Goal: Task Accomplishment & Management: Manage account settings

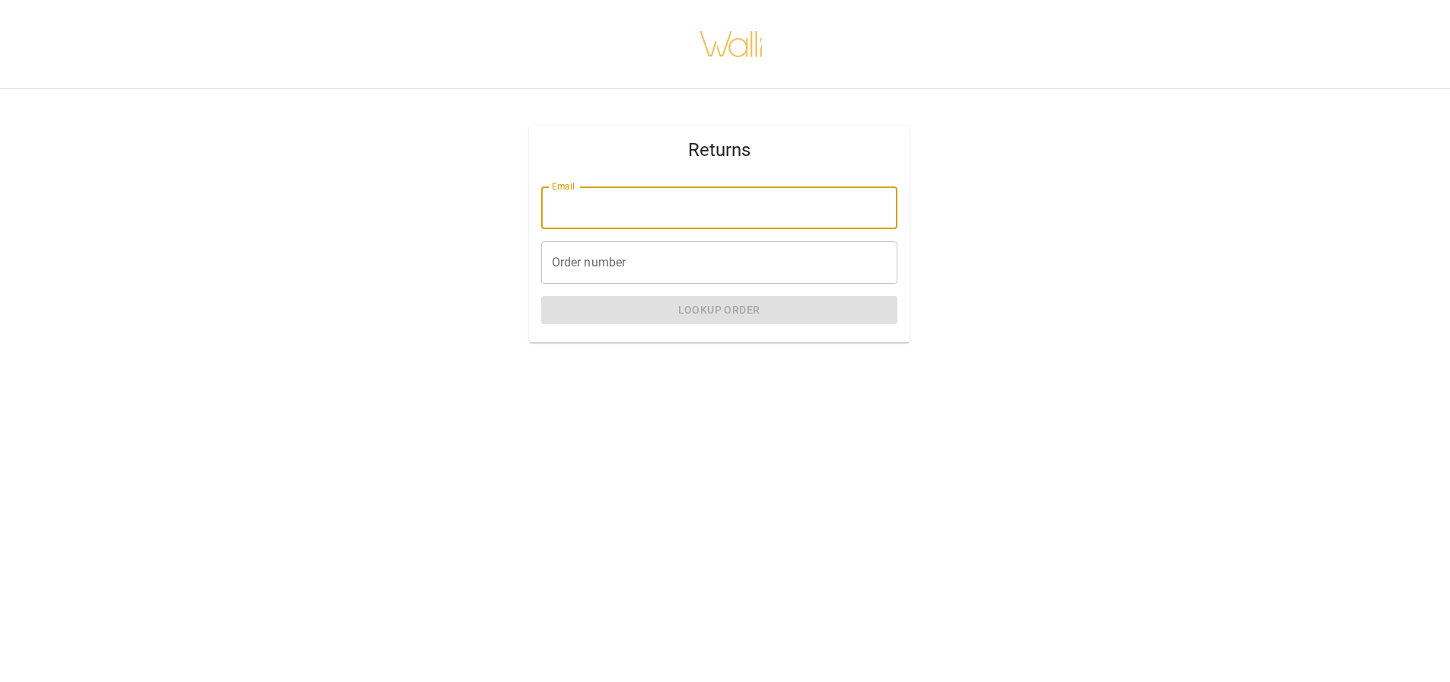
click at [616, 209] on input "Email" at bounding box center [719, 207] width 356 height 43
type input "**********"
click at [649, 262] on input "Order number" at bounding box center [719, 262] width 356 height 43
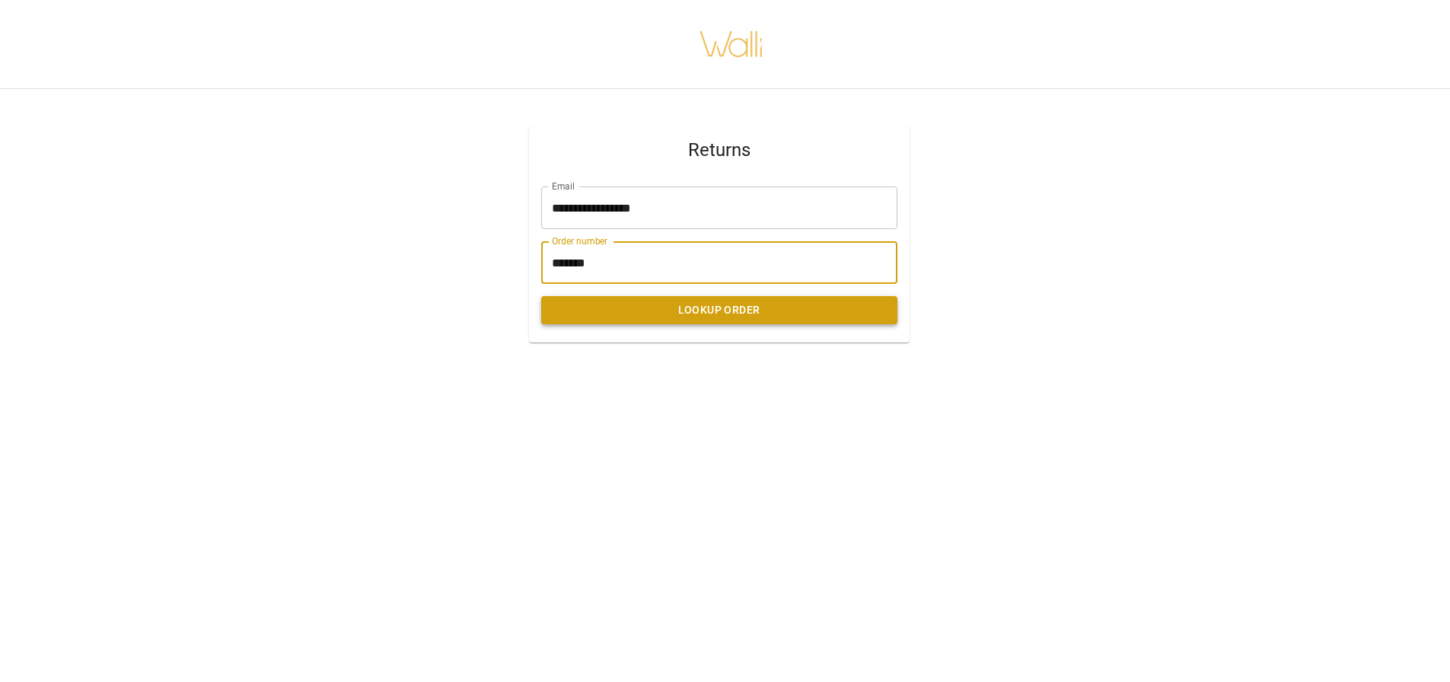
type input "*******"
click at [734, 303] on button "Lookup Order" at bounding box center [719, 310] width 356 height 28
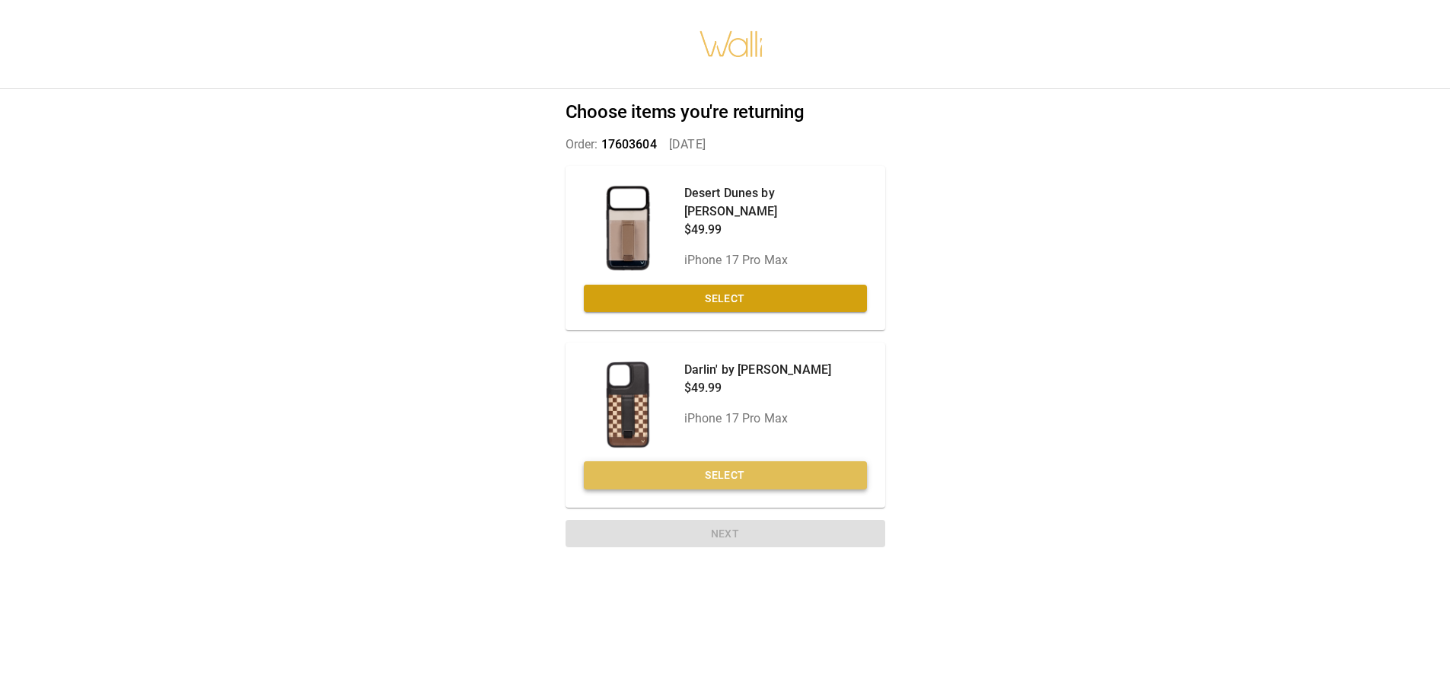
click at [718, 478] on button "Select" at bounding box center [725, 475] width 283 height 28
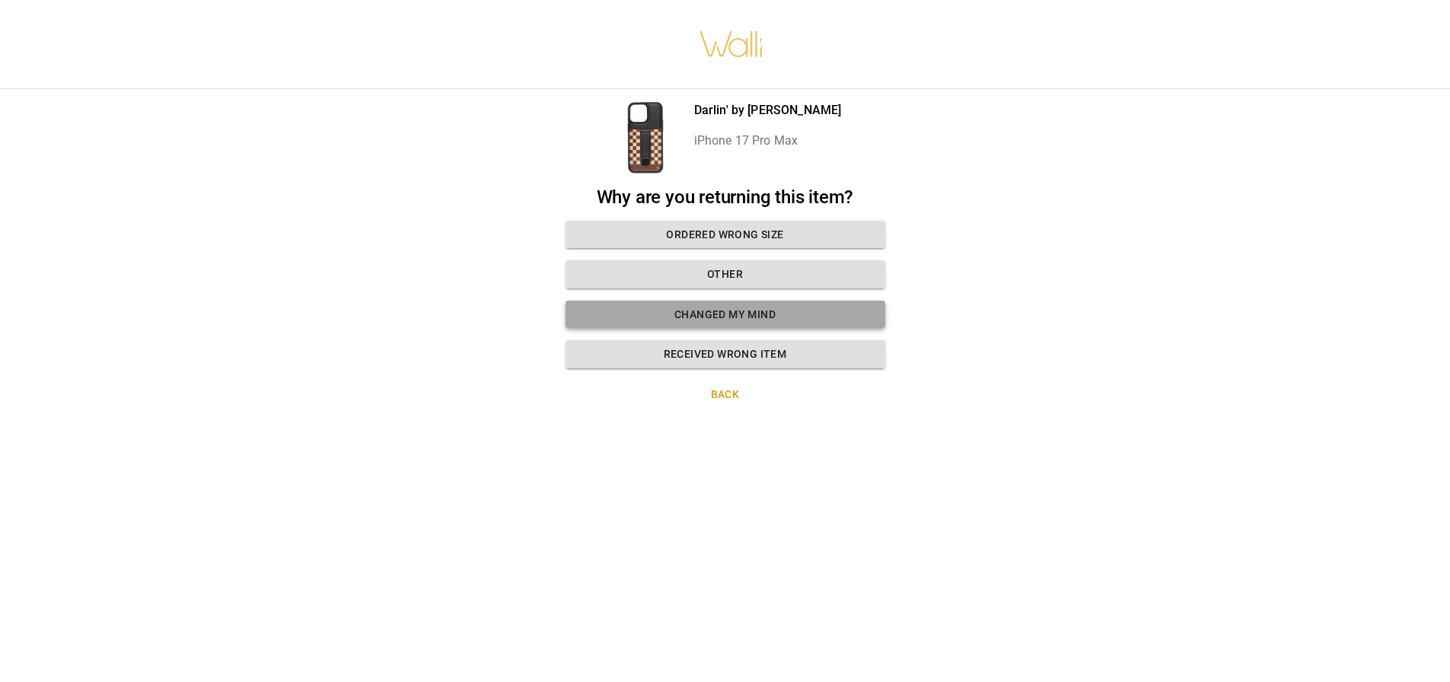
click at [785, 314] on button "Changed my mind" at bounding box center [725, 315] width 320 height 28
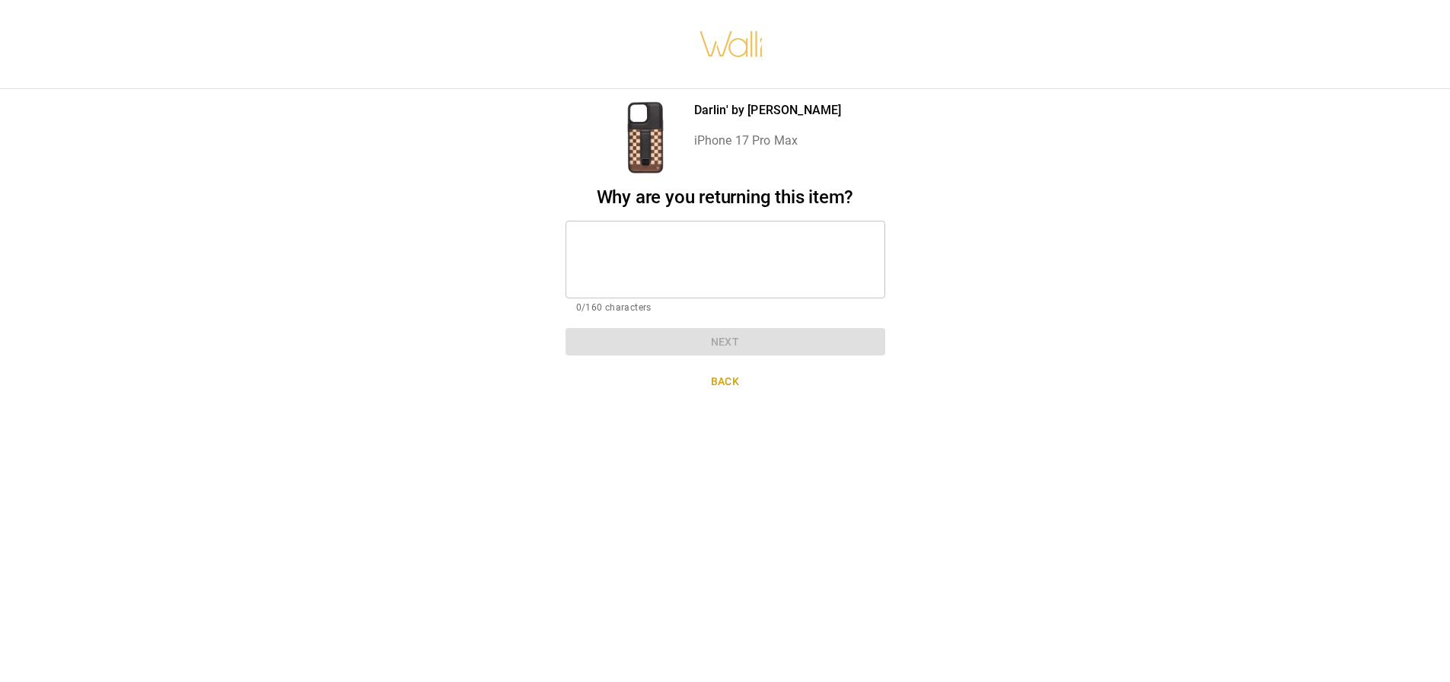
click at [776, 268] on textarea at bounding box center [725, 259] width 298 height 53
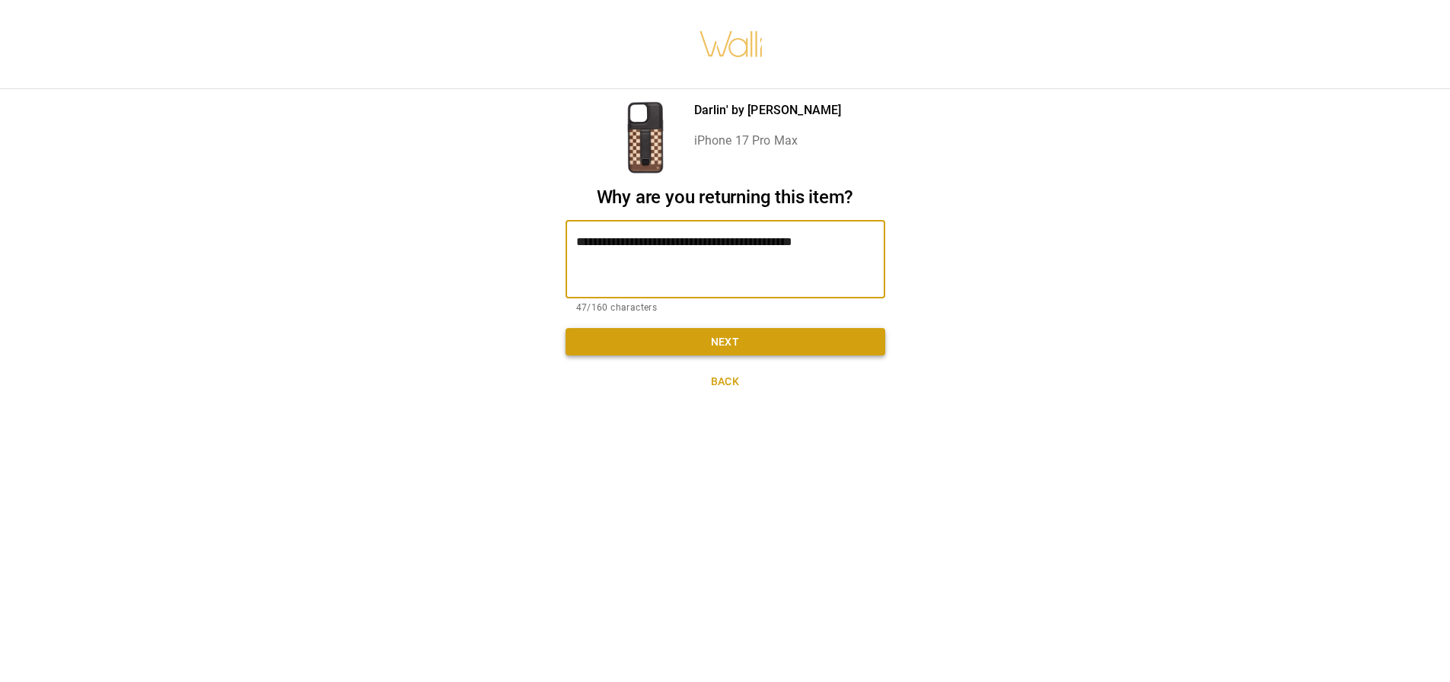
type textarea "**********"
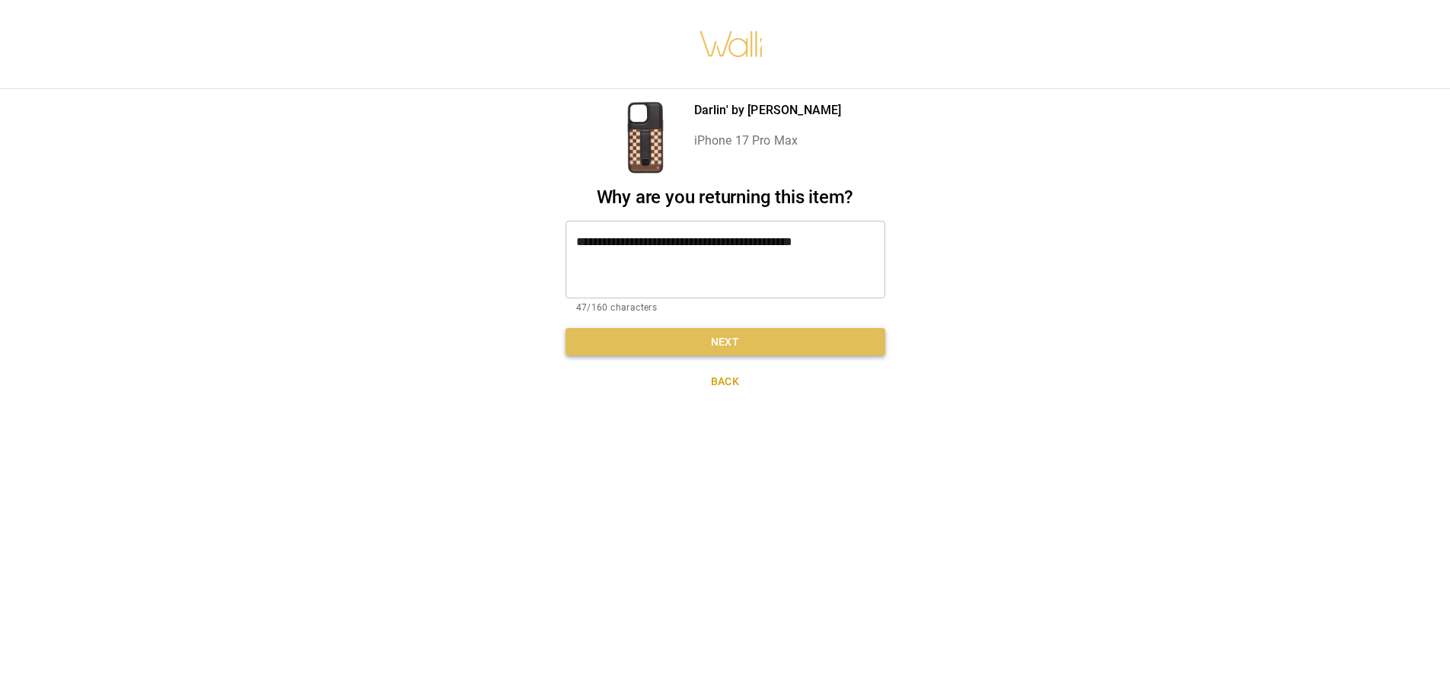
click at [825, 349] on button "Next" at bounding box center [725, 342] width 320 height 28
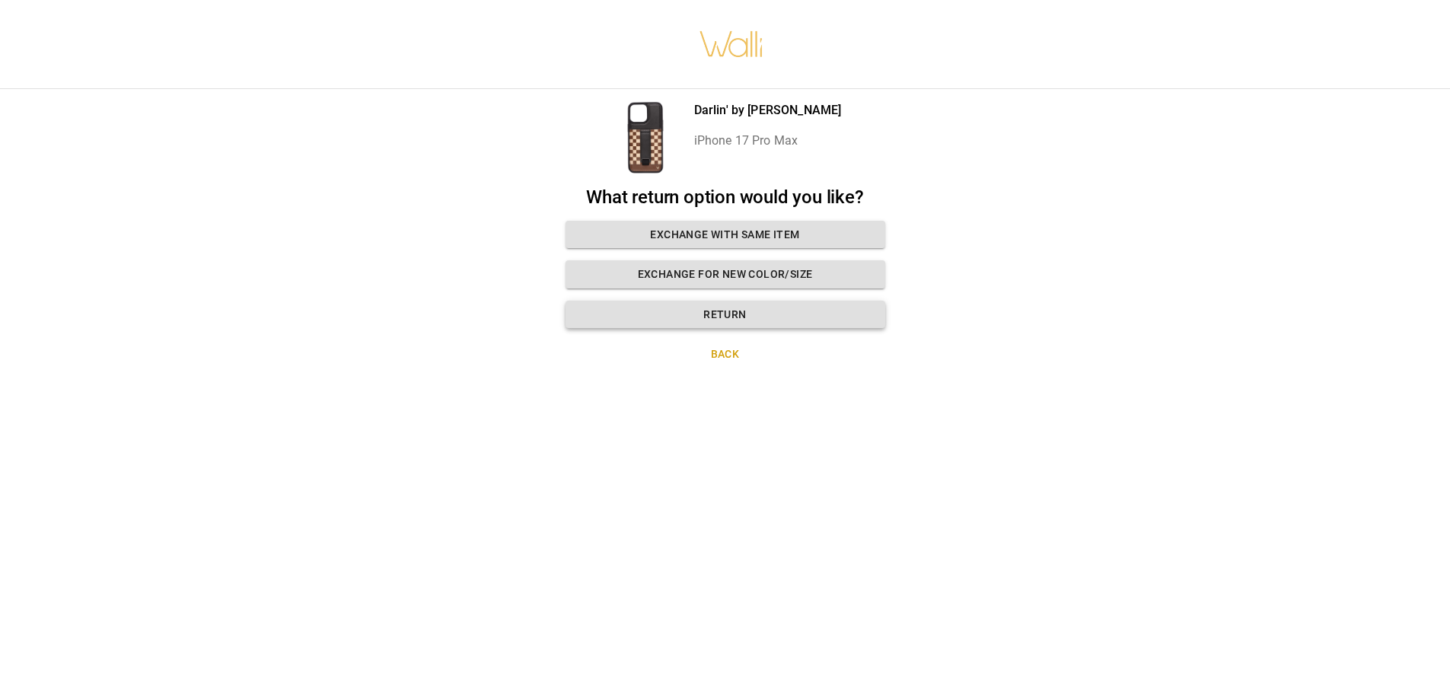
click at [737, 314] on button "Return" at bounding box center [725, 315] width 320 height 28
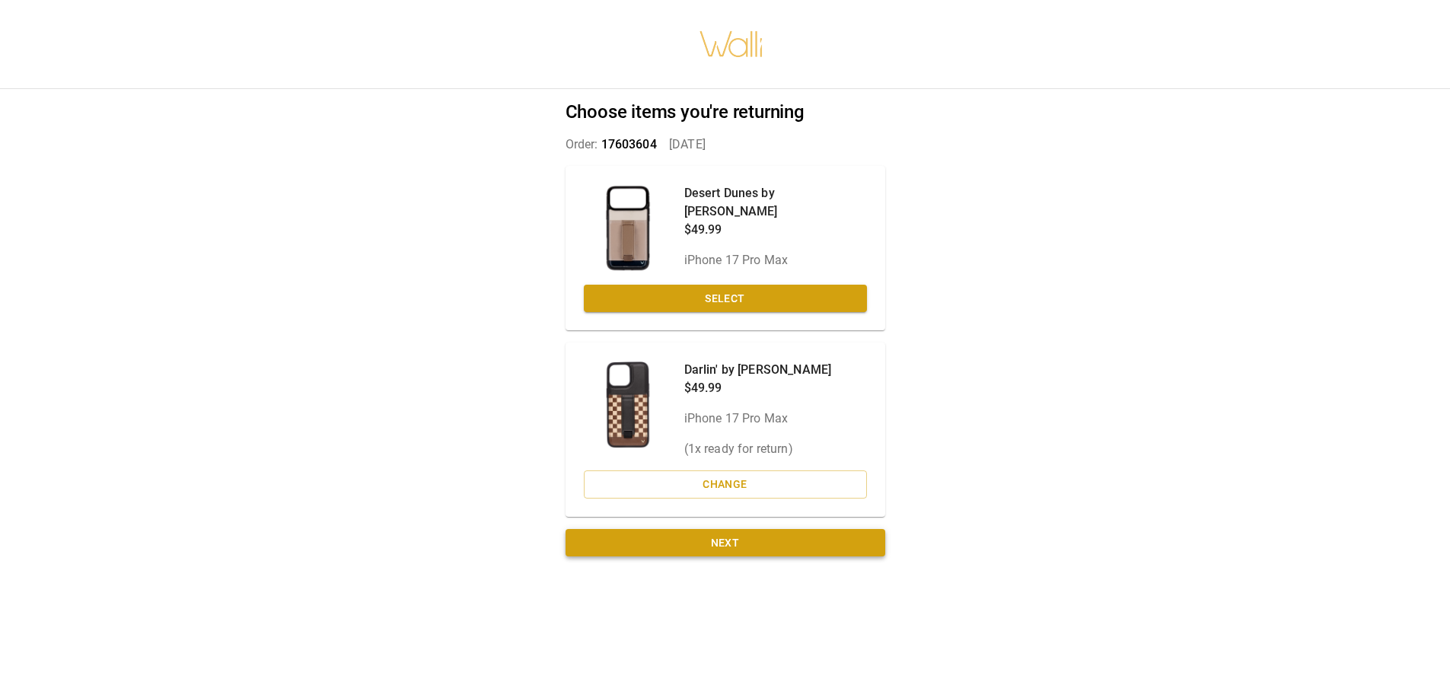
click at [829, 546] on button "Next" at bounding box center [725, 543] width 320 height 28
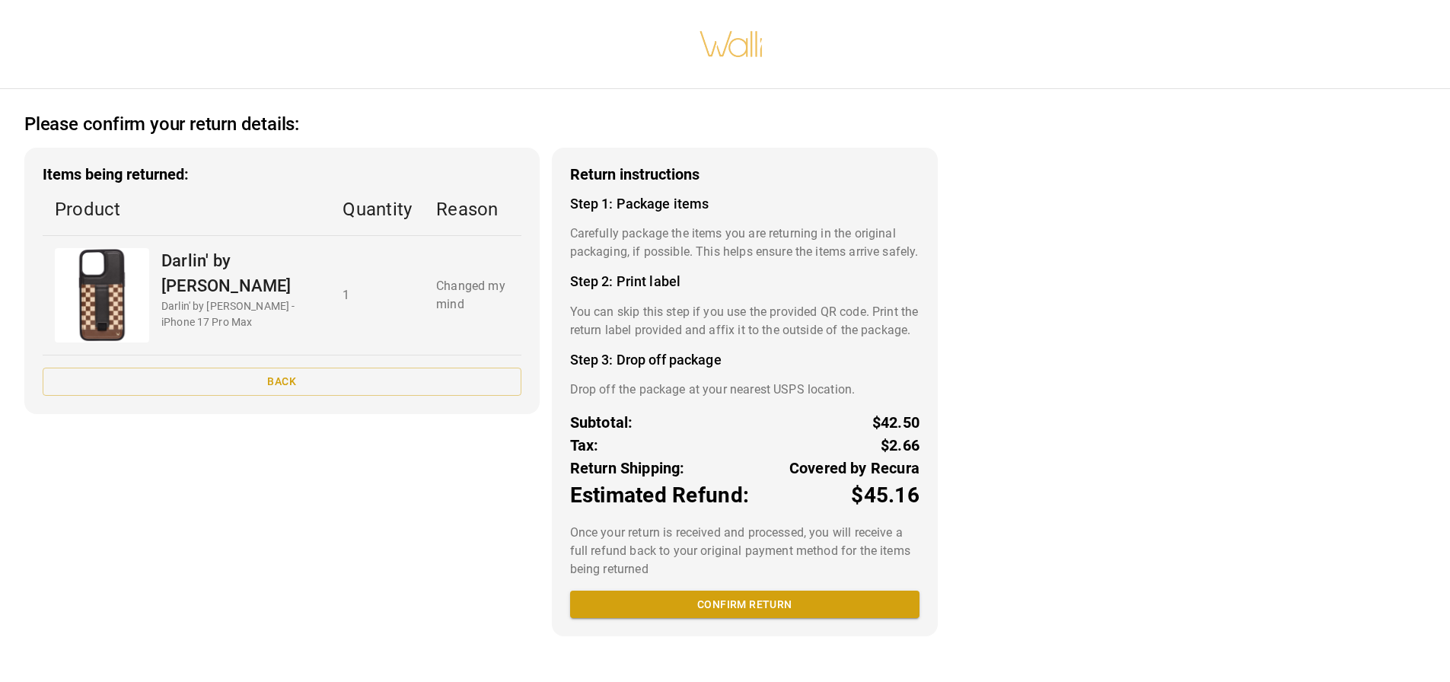
scroll to position [3, 0]
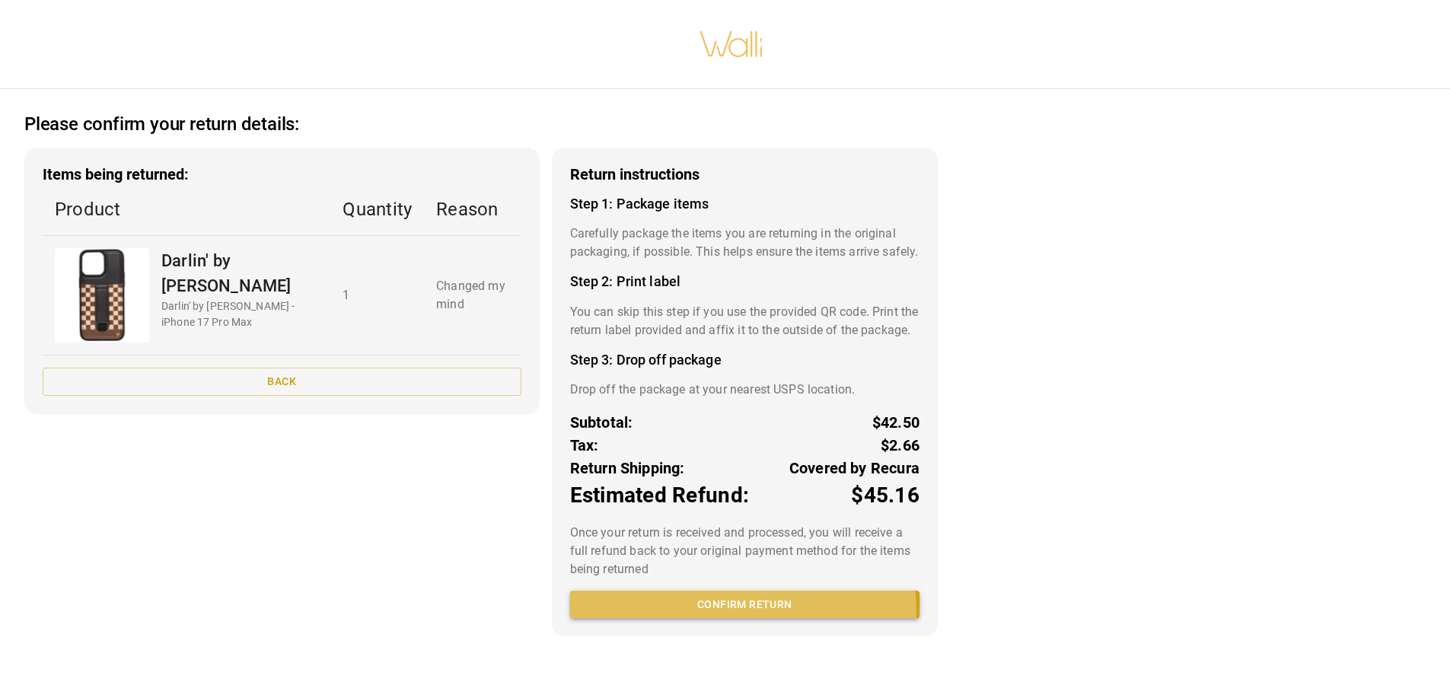
click at [716, 619] on button "Confirm return" at bounding box center [744, 605] width 349 height 28
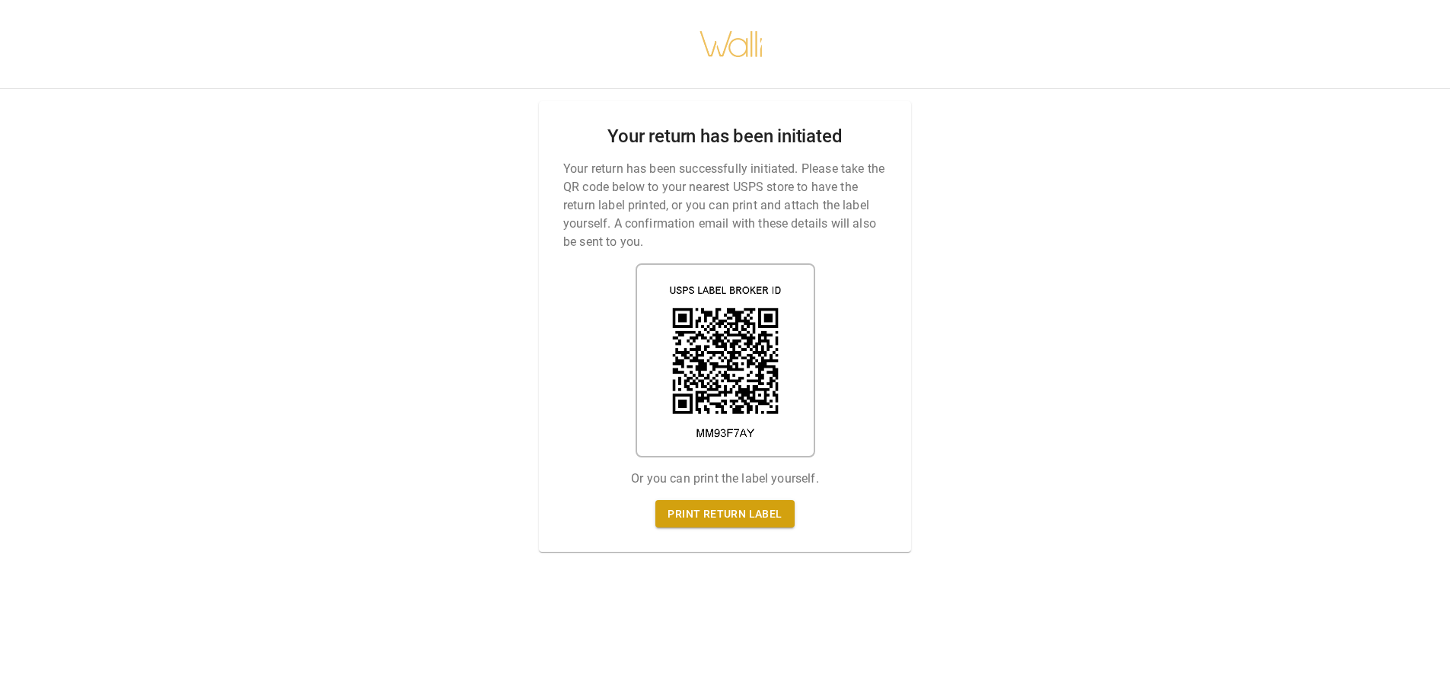
click at [763, 495] on div "Your return has been initiated Your return has been successfully initiated. Ple…" at bounding box center [725, 326] width 372 height 451
click at [769, 514] on link "Print return label" at bounding box center [724, 514] width 139 height 28
